Goal: Task Accomplishment & Management: Use online tool/utility

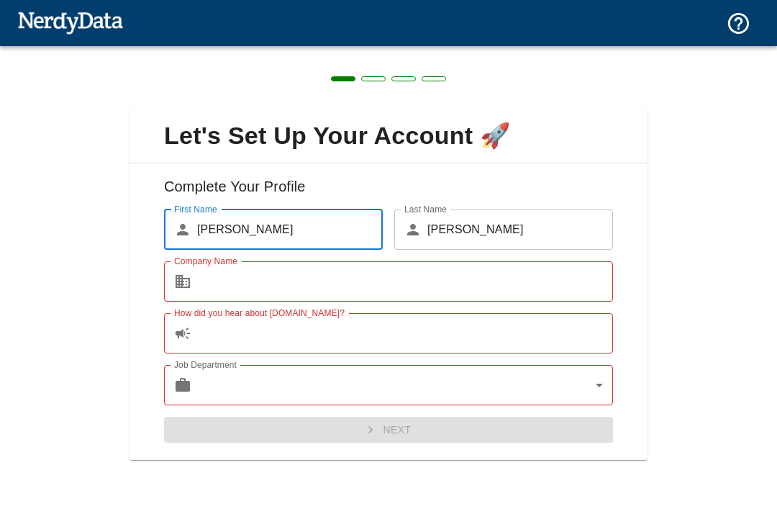
click at [546, 292] on input "Company Name" at bounding box center [405, 281] width 416 height 40
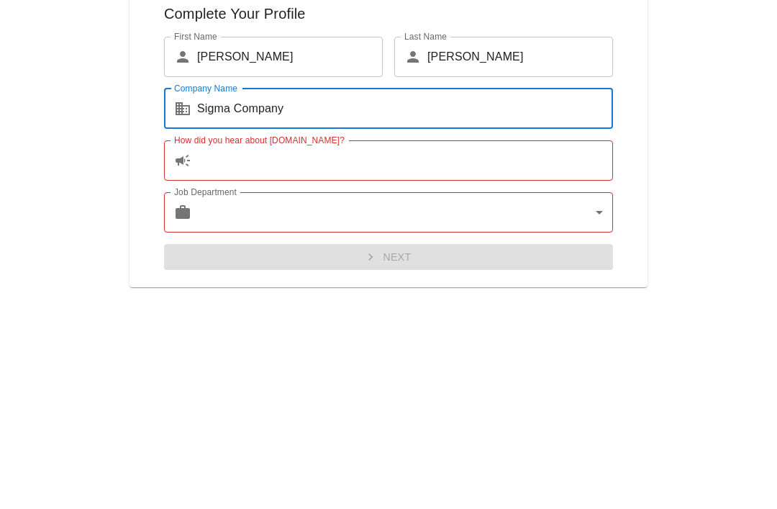
type input "Sigma Company"
click at [452, 313] on input "How did you hear about [DOMAIN_NAME]?" at bounding box center [405, 333] width 416 height 40
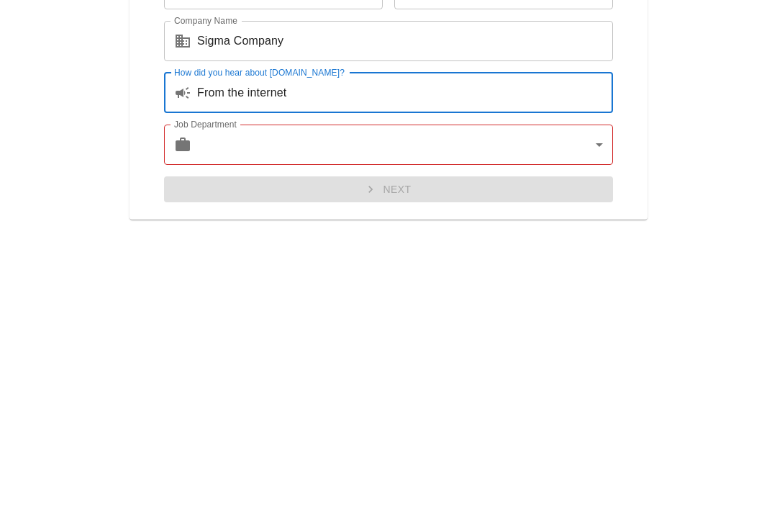
type input "From the internet"
click at [523, 50] on body "Technologies Domains Pricing Products Create a Report Create a list of websites…" at bounding box center [388, 25] width 777 height 50
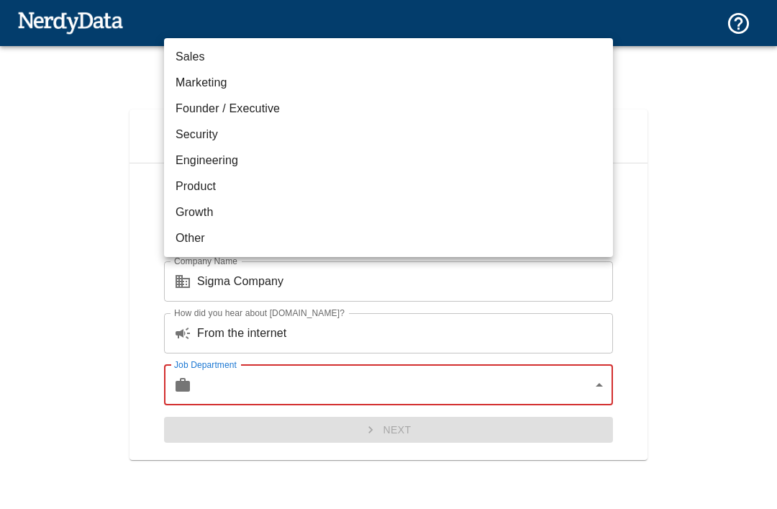
click at [202, 244] on li "Other" at bounding box center [388, 238] width 449 height 26
type input "other"
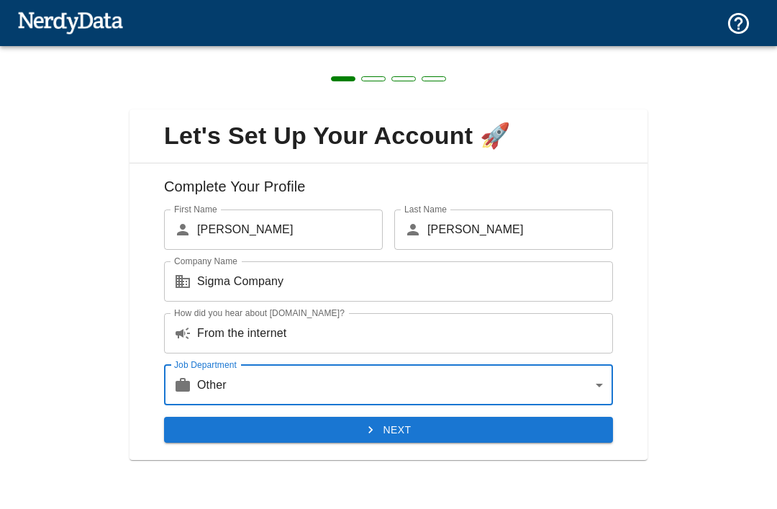
click at [419, 426] on button "Next" at bounding box center [388, 430] width 449 height 27
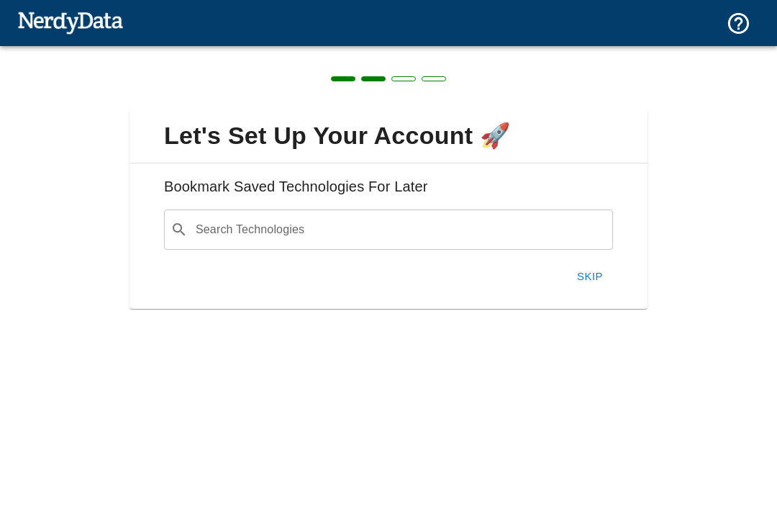
click at [592, 277] on button "Skip" at bounding box center [590, 276] width 46 height 30
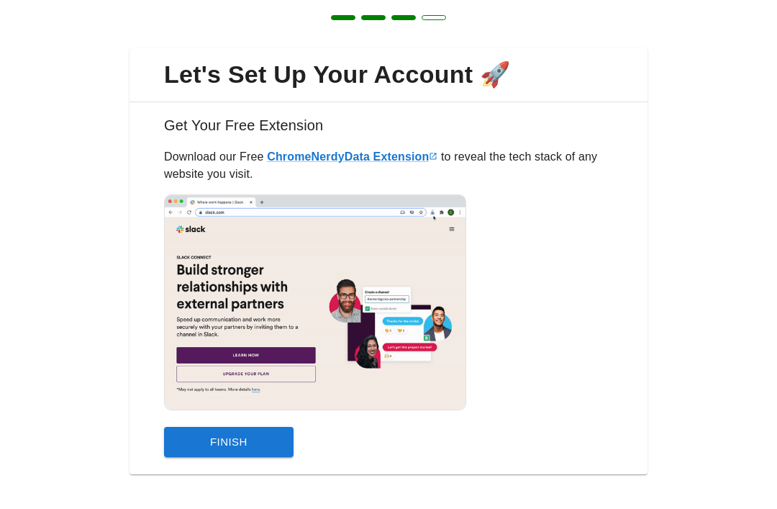
scroll to position [64, 0]
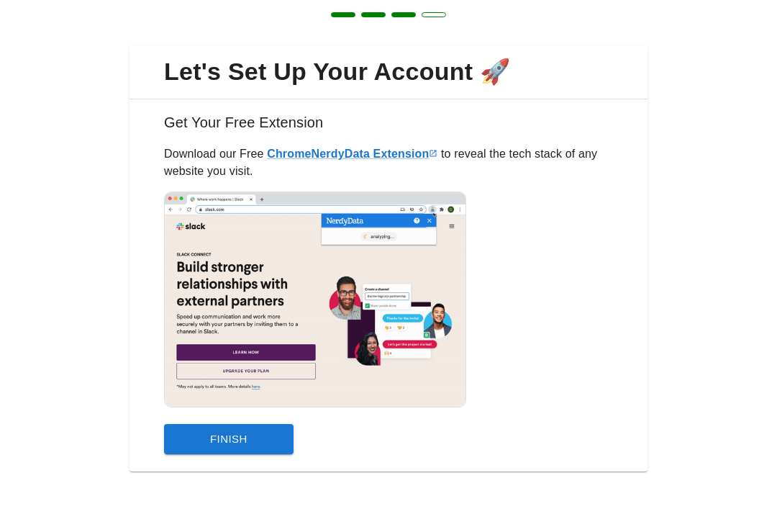
click at [181, 441] on button "Finish" at bounding box center [229, 439] width 130 height 30
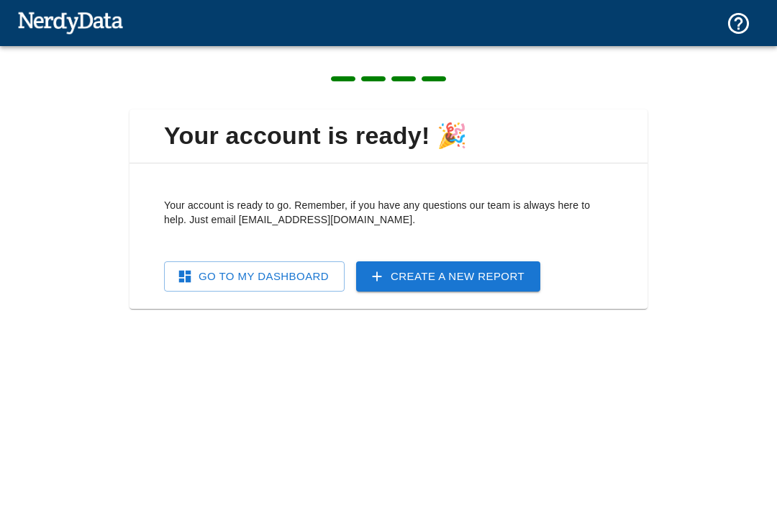
scroll to position [0, 0]
click at [186, 271] on icon at bounding box center [185, 277] width 12 height 12
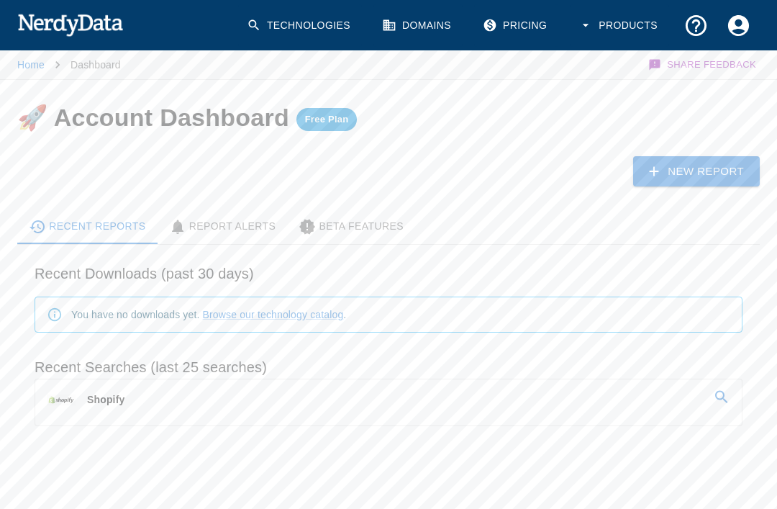
scroll to position [14, 0]
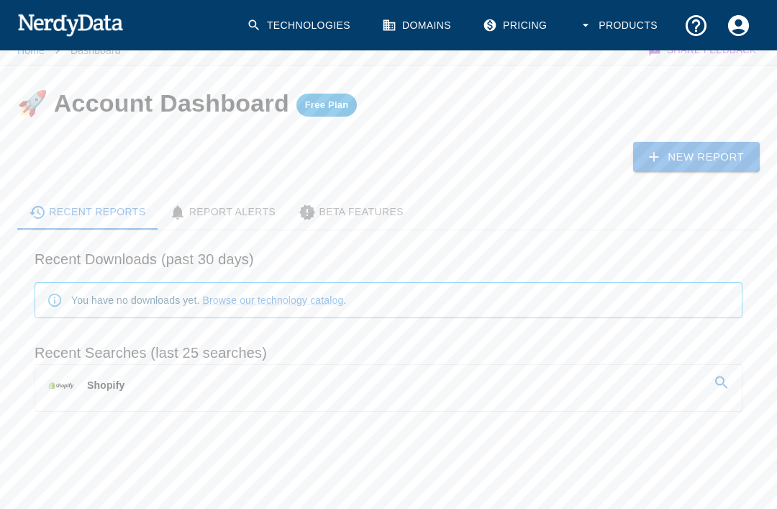
click at [661, 150] on icon at bounding box center [654, 157] width 16 height 16
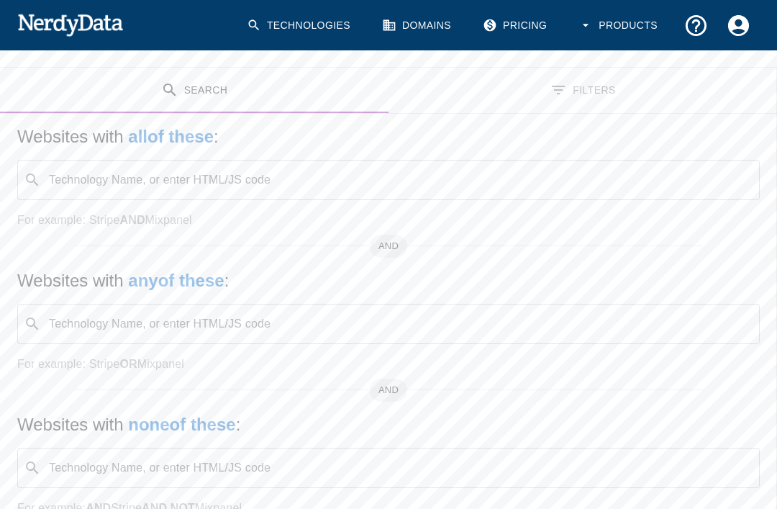
scroll to position [204, 0]
click at [555, 182] on input "Technology Name, or enter HTML/JS code" at bounding box center [400, 180] width 707 height 27
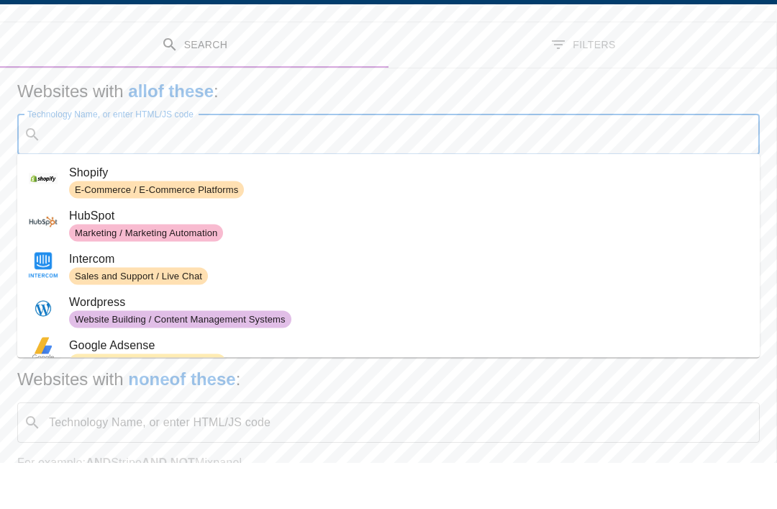
scroll to position [250, 0]
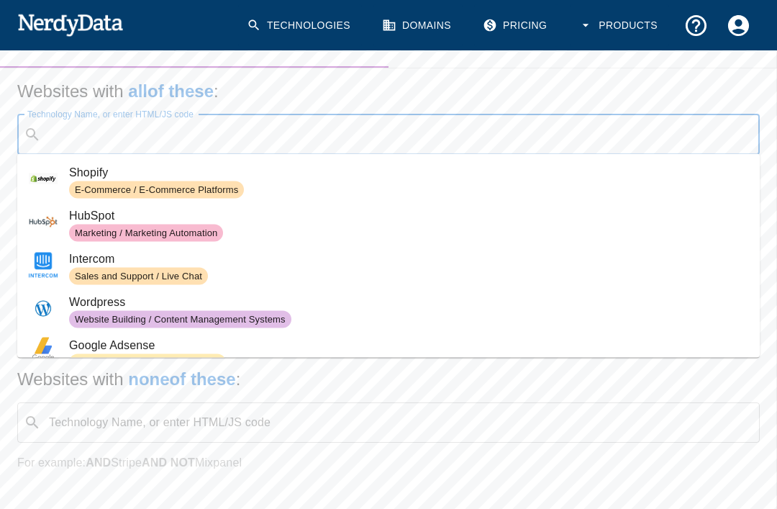
click at [73, 133] on input "Technology Name, or enter HTML/JS code" at bounding box center [400, 134] width 707 height 27
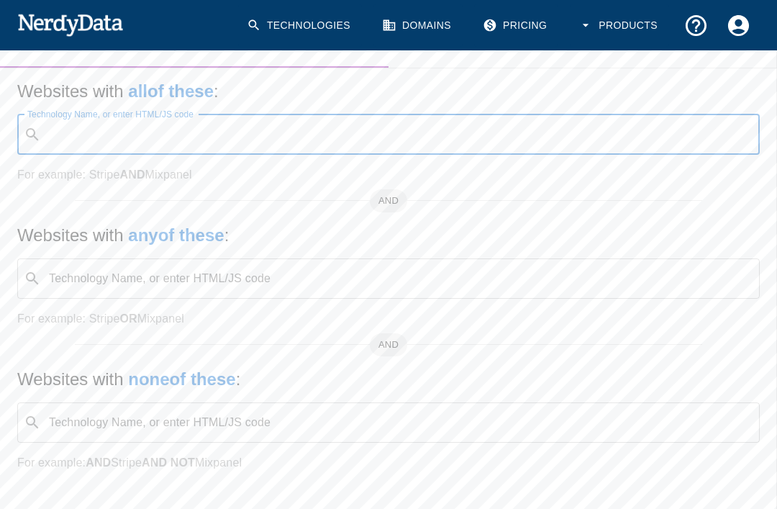
paste input "<!doctype html> <html lang="de" dir="ltr"> <head> <script async crossorigin fet…"
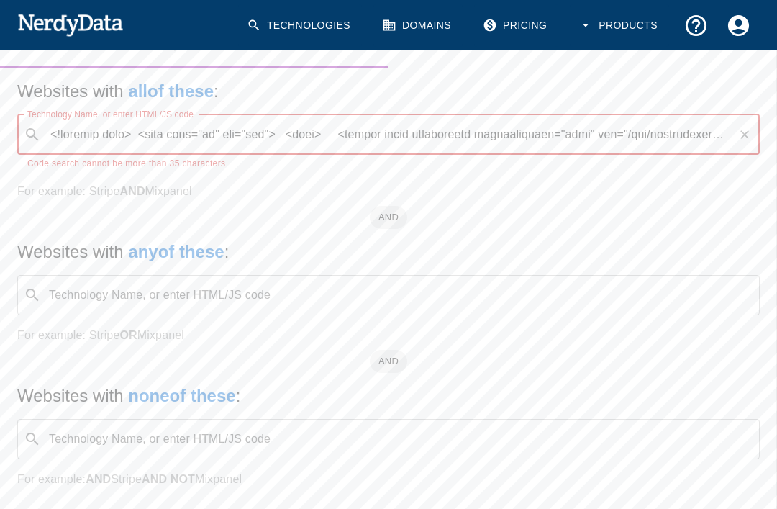
type input "<!doctype html> <html lang="de" dir="ltr"> <head> <script async crossorigin fet…"
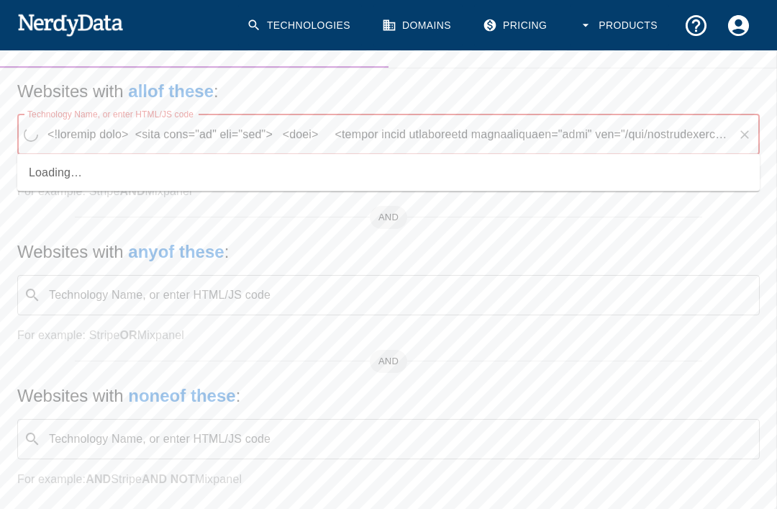
click at [731, 137] on input "Technology Name, or enter HTML/JS code" at bounding box center [388, 134] width 688 height 27
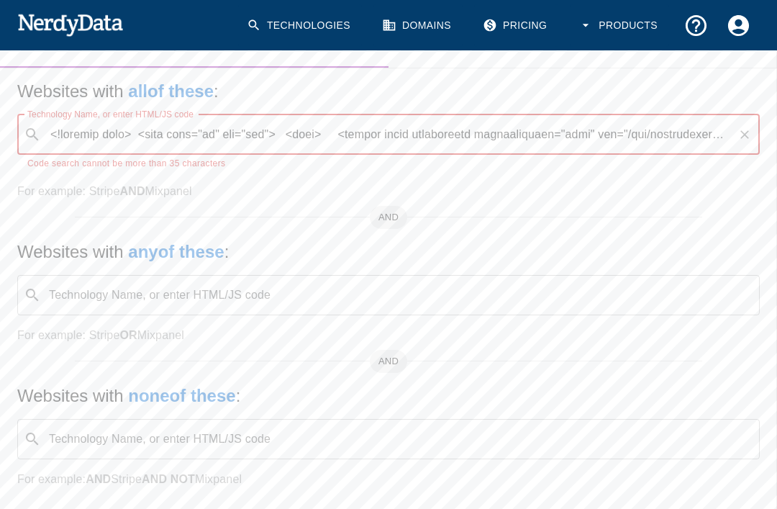
click at [739, 142] on button "Clear" at bounding box center [745, 135] width 20 height 20
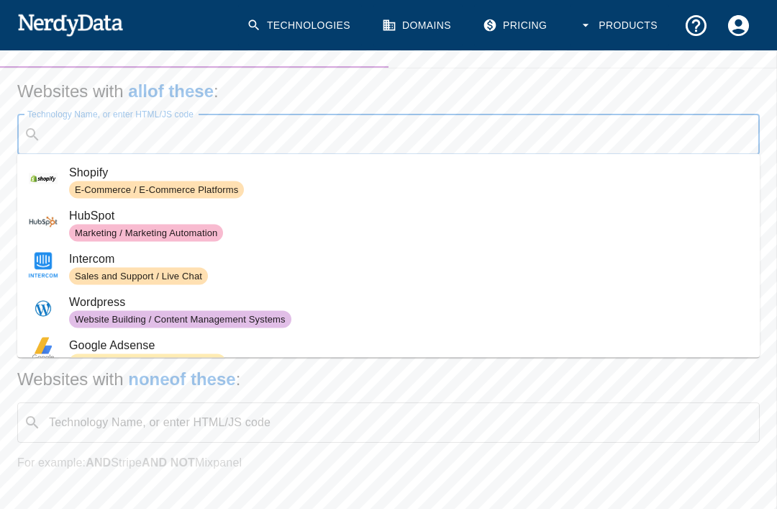
click at [82, 181] on span "Shopify" at bounding box center [409, 172] width 680 height 17
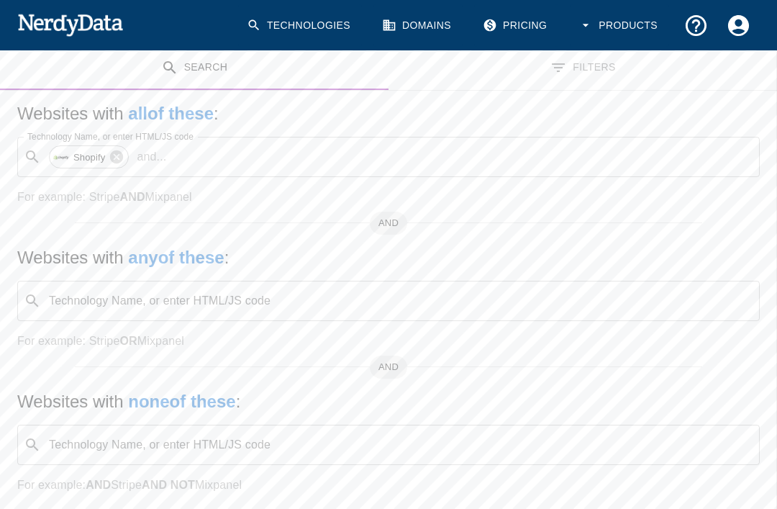
scroll to position [238, 0]
click at [530, 310] on input "Technology Name, or enter HTML/JS code" at bounding box center [400, 299] width 707 height 27
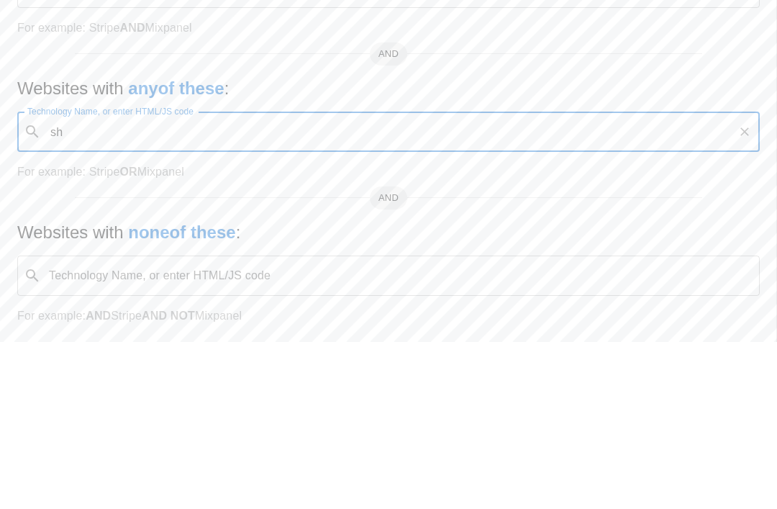
type input "s"
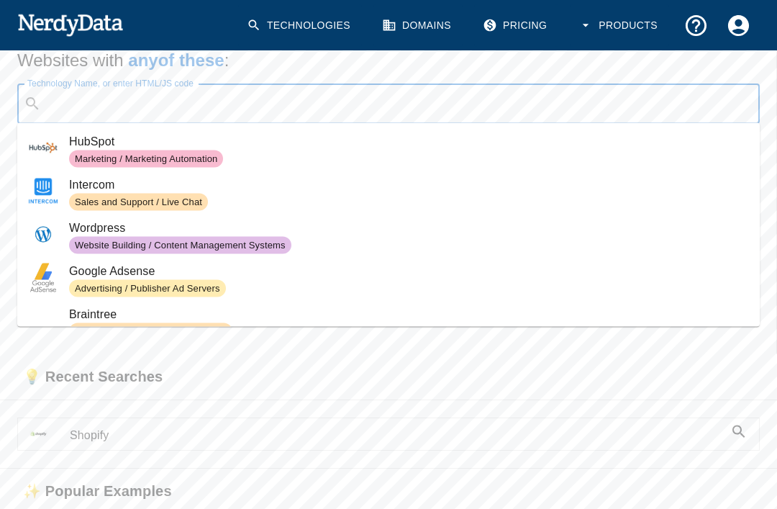
scroll to position [0, 0]
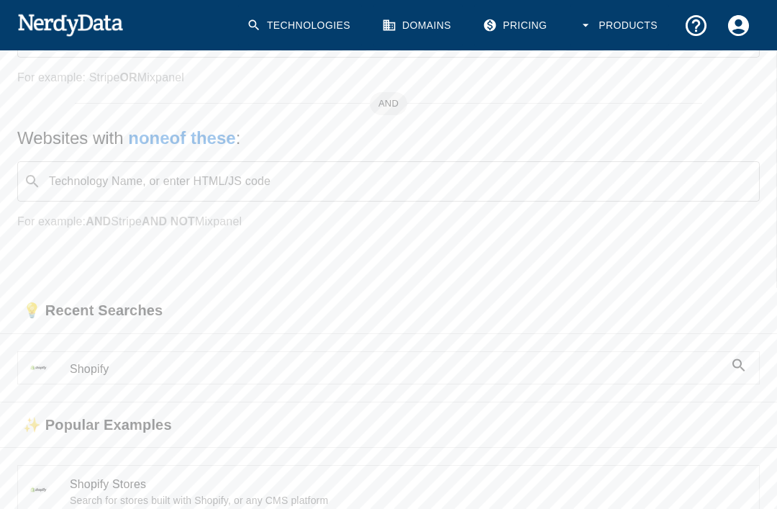
scroll to position [503, 0]
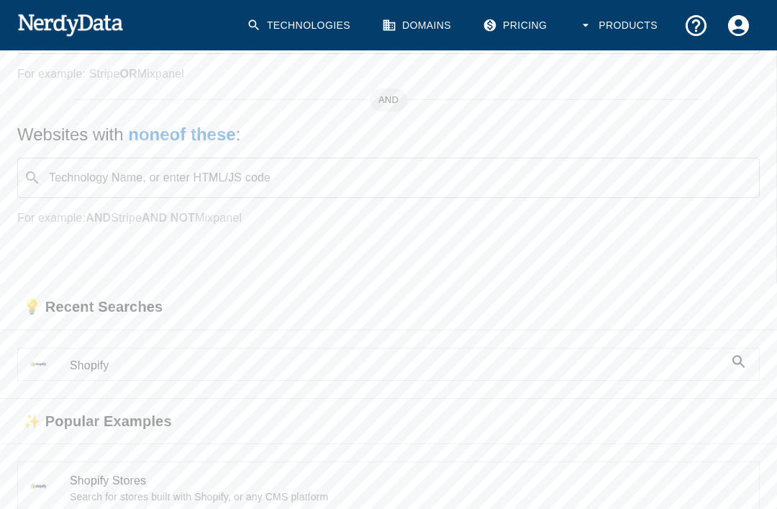
click at [775, 243] on div "Websites with all of these : Technology Name, or enter HTML/JS code ​ Shopify a…" at bounding box center [388, 43] width 777 height 438
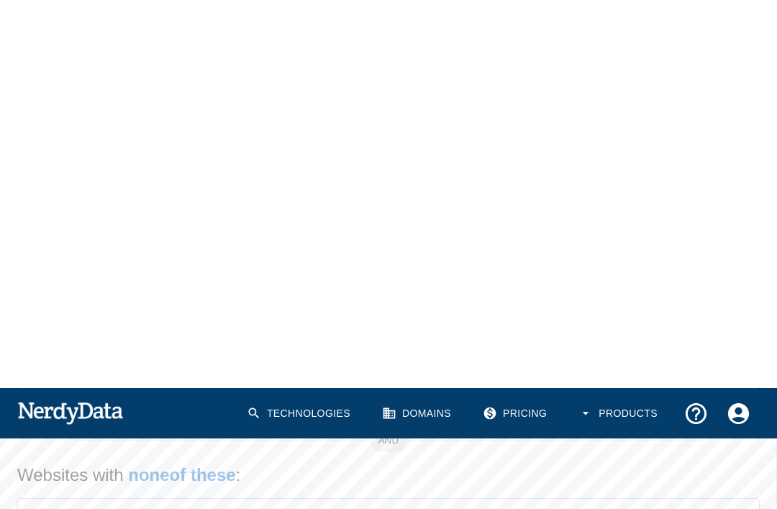
scroll to position [0, 0]
